Goal: Task Accomplishment & Management: Use online tool/utility

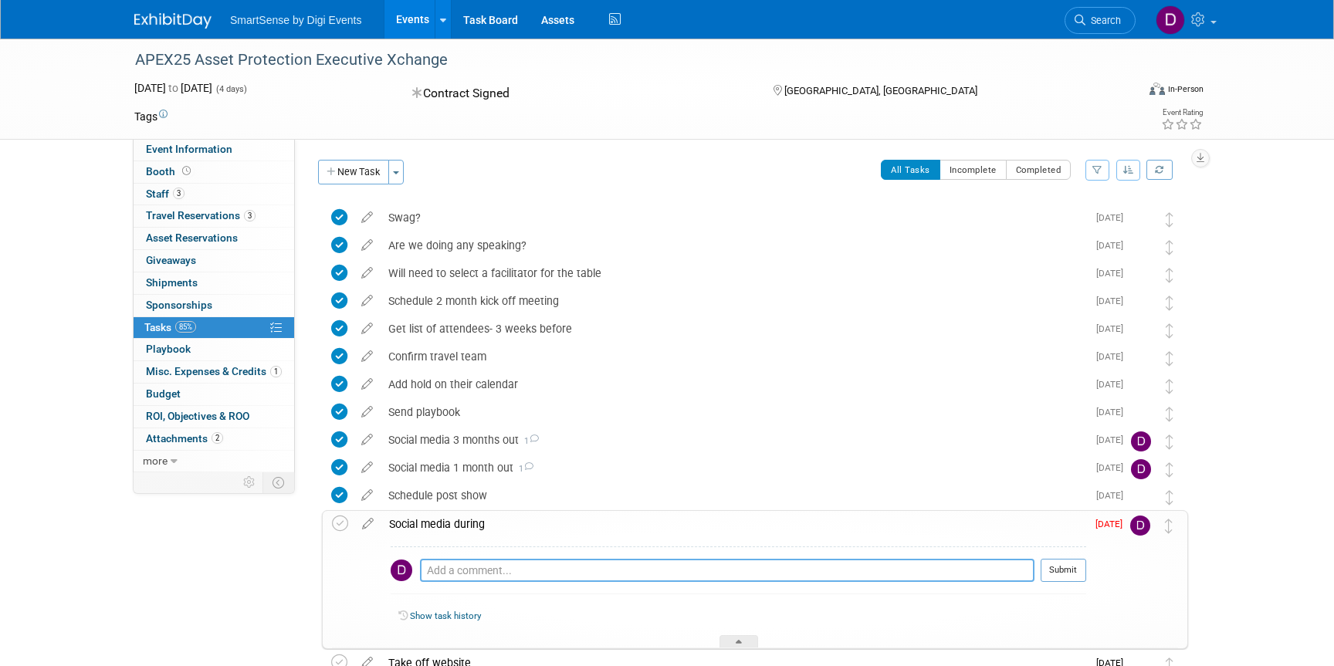
click at [466, 568] on textarea at bounding box center [727, 570] width 615 height 23
paste textarea "[URL][DOMAIN_NAME]"
type textarea "[URL][DOMAIN_NAME]"
click at [1078, 573] on button "Submit" at bounding box center [1064, 570] width 46 height 23
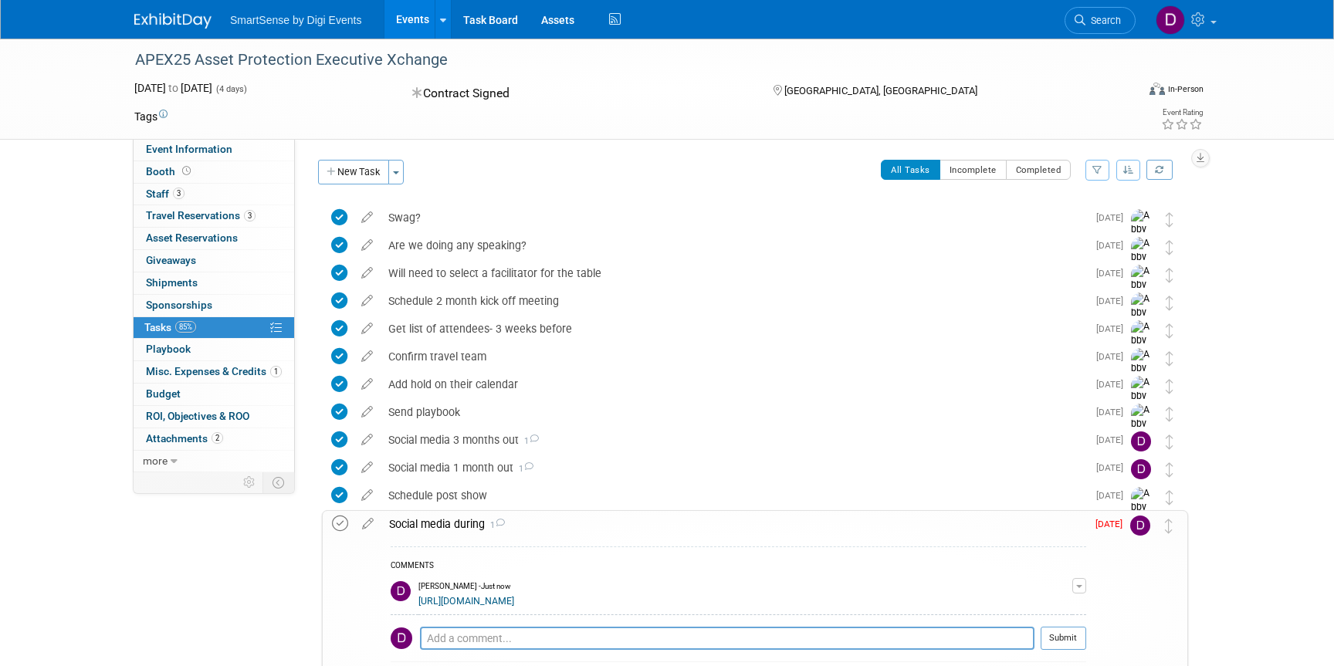
click at [339, 520] on icon at bounding box center [340, 524] width 16 height 16
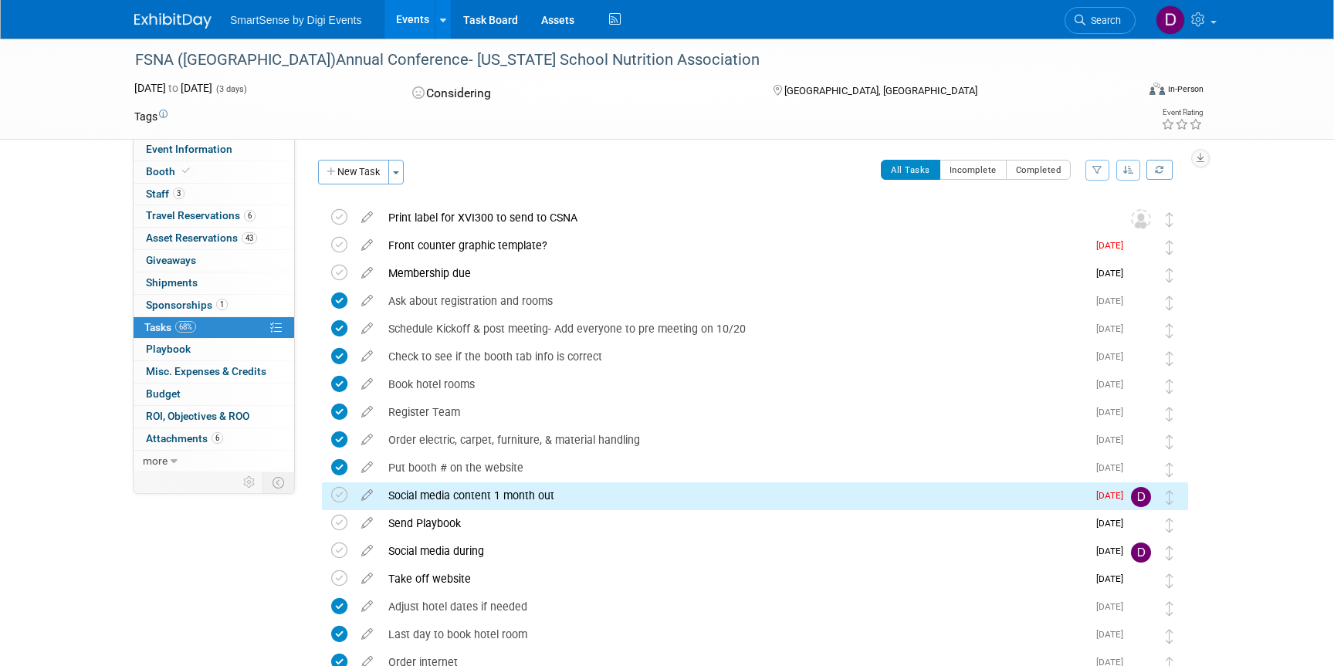
scroll to position [226, 0]
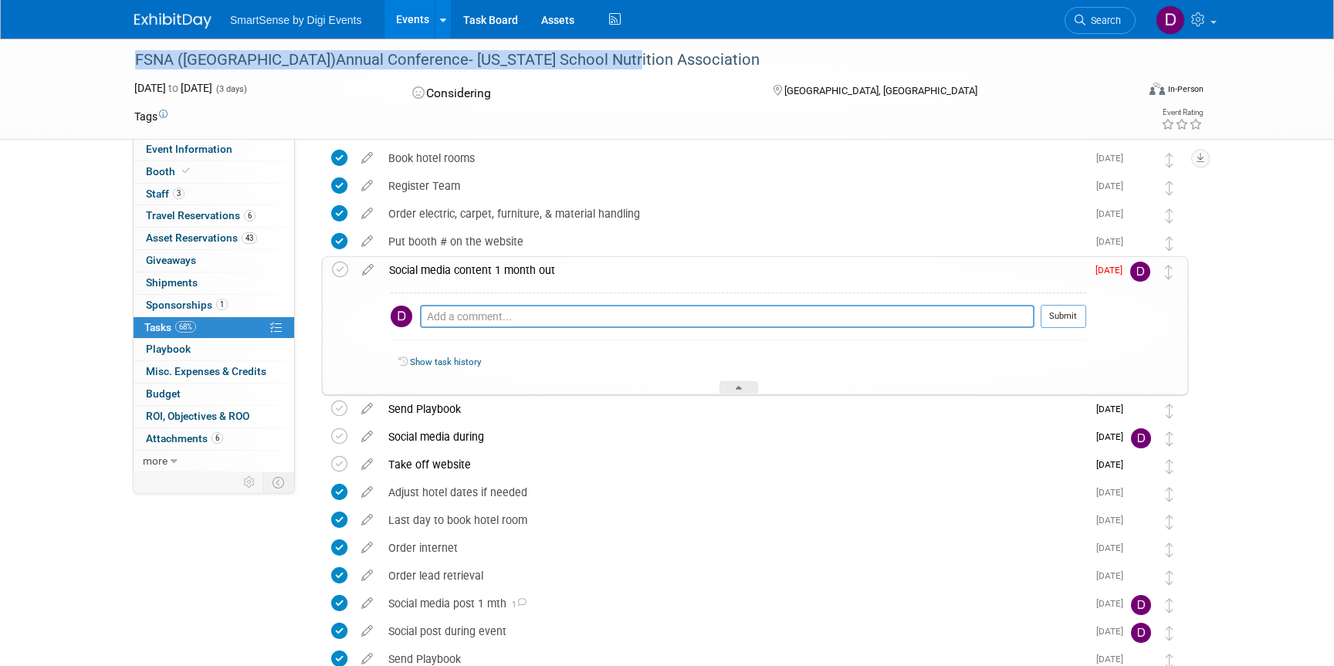
drag, startPoint x: 591, startPoint y: 62, endPoint x: 69, endPoint y: 63, distance: 521.9
click at [69, 63] on div "FSNA (FL)Annual Conference- Florida School Nutrition Association Oct 23, 2025 t…" at bounding box center [667, 89] width 1334 height 101
copy div "FSNA ([GEOGRAPHIC_DATA])Annual Conference- [US_STATE] School Nutrition Associat…"
click at [168, 151] on span "Event Information" at bounding box center [189, 149] width 86 height 12
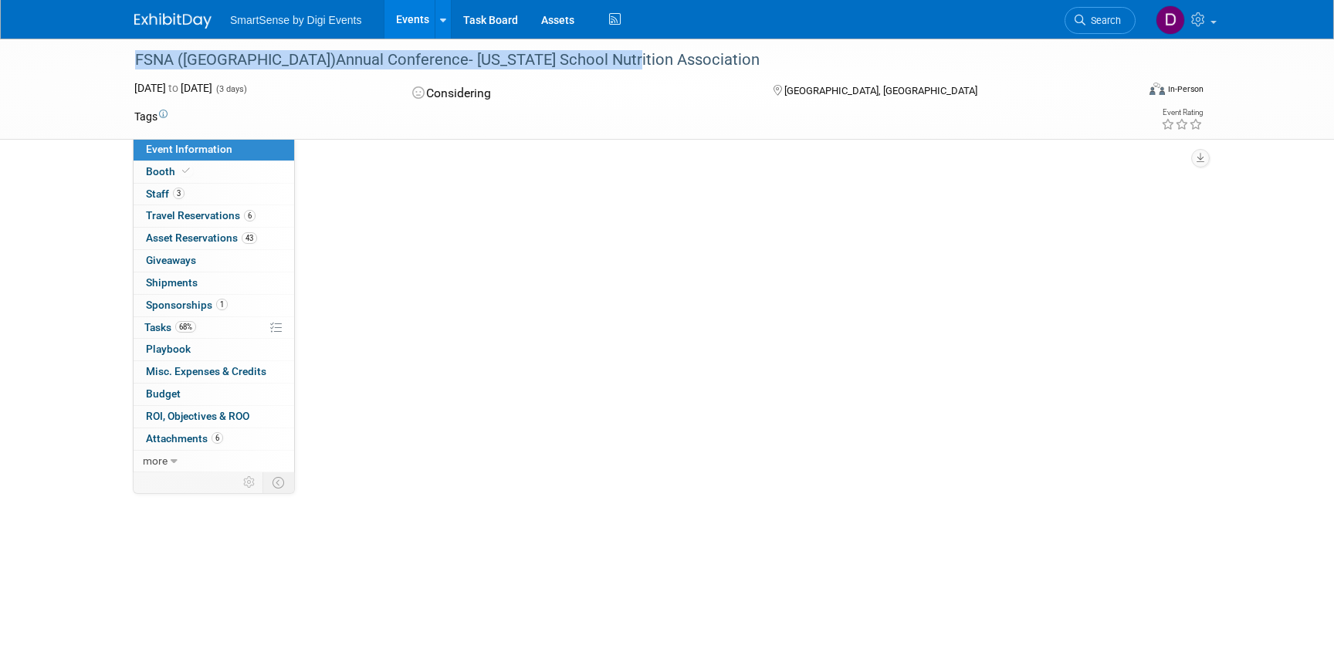
scroll to position [0, 0]
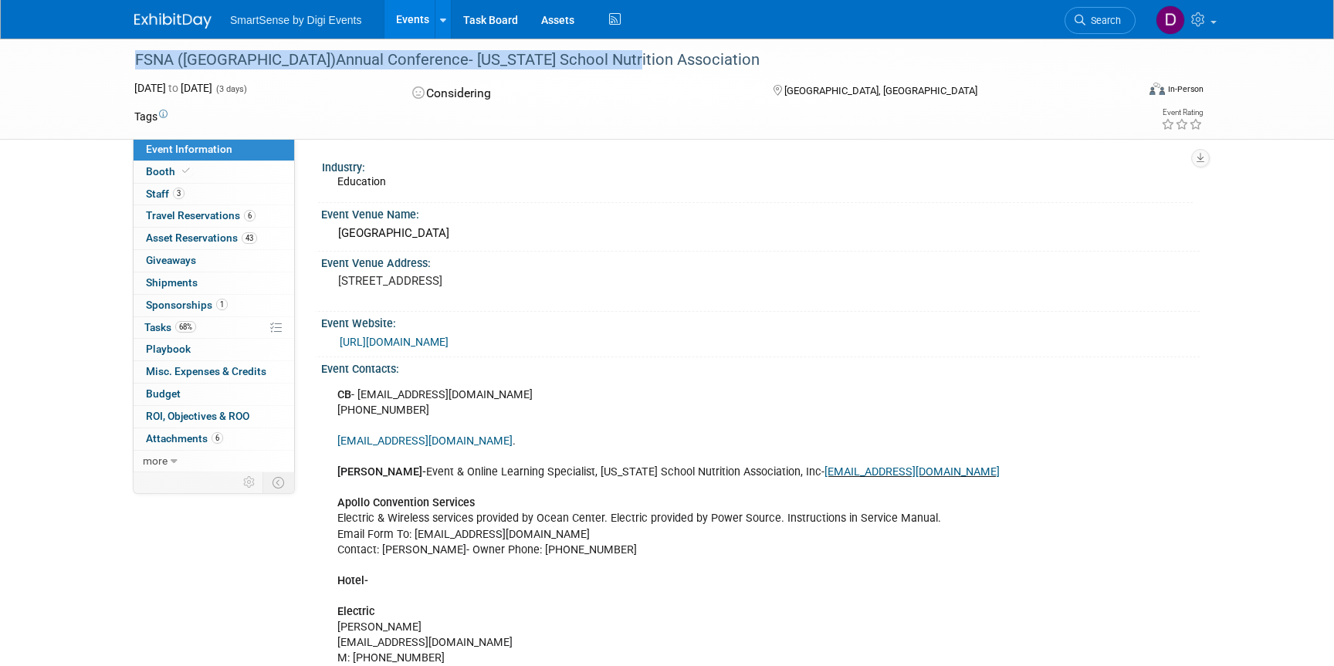
click at [449, 341] on link "https://www.floridaschoolnutrition.org/" at bounding box center [394, 342] width 109 height 12
